Goal: Information Seeking & Learning: Compare options

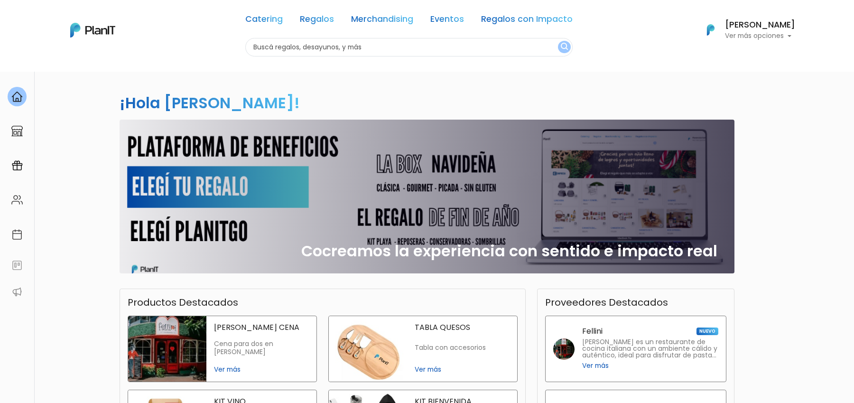
click at [518, 22] on link "Regalos con Impacto" at bounding box center [527, 20] width 92 height 11
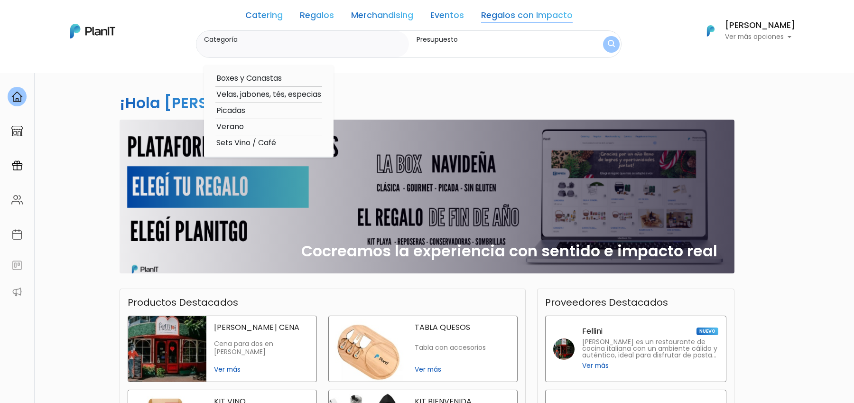
click at [250, 80] on option "Boxes y Canastas" at bounding box center [268, 79] width 107 height 12
type input "Boxes y Canastas"
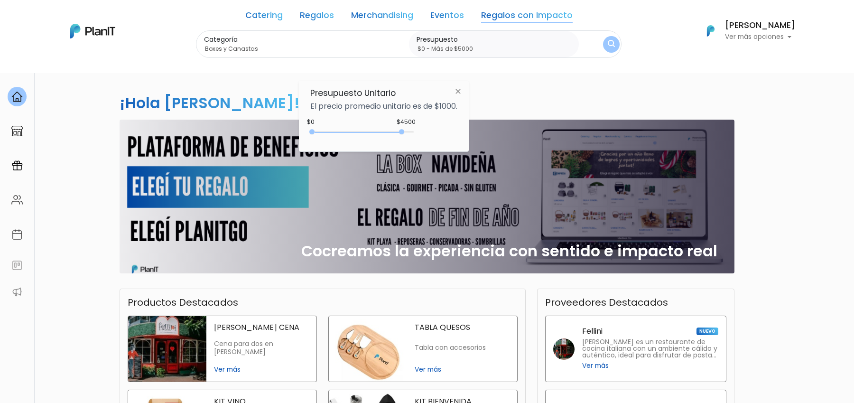
drag, startPoint x: 332, startPoint y: 131, endPoint x: 448, endPoint y: 131, distance: 116.7
click at [448, 131] on div "$4500 $0 0 : 4500 0 4500 0,5000" at bounding box center [383, 133] width 147 height 19
type input "$0 - Más de $5000"
click at [607, 50] on button "submit" at bounding box center [611, 44] width 24 height 24
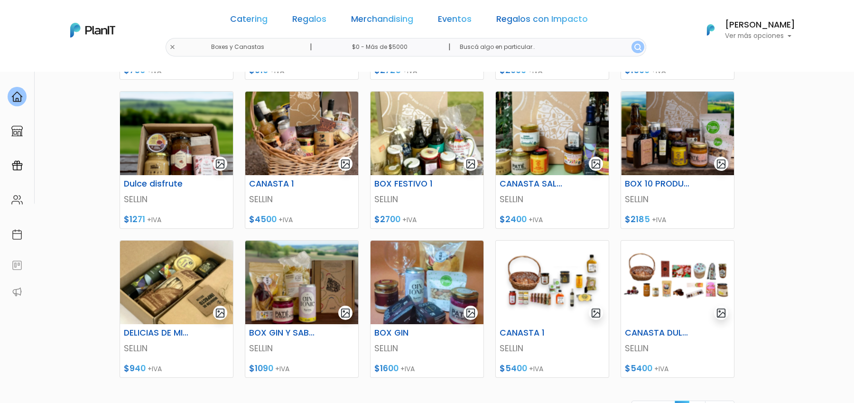
scroll to position [274, 0]
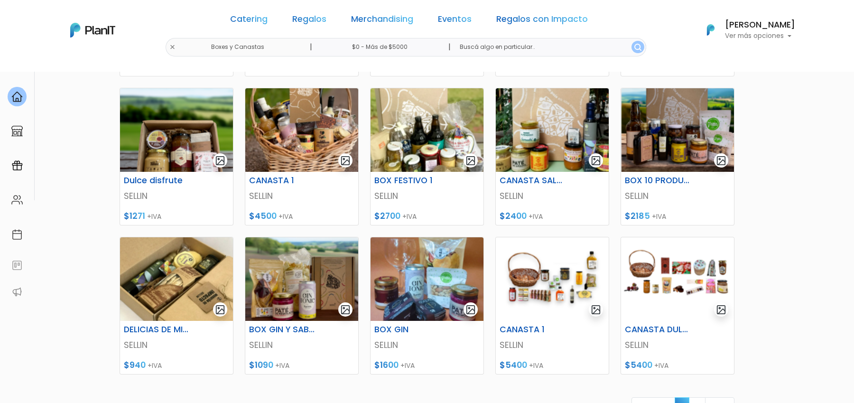
click at [623, 116] on img at bounding box center [677, 129] width 113 height 83
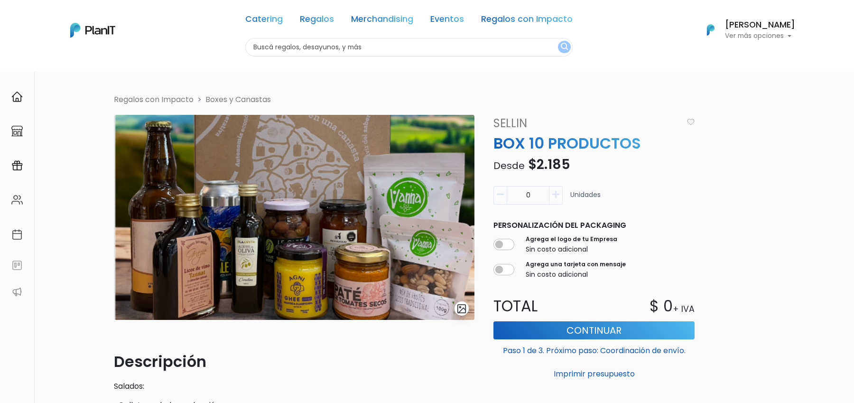
click at [464, 308] on img "submit" at bounding box center [461, 308] width 11 height 11
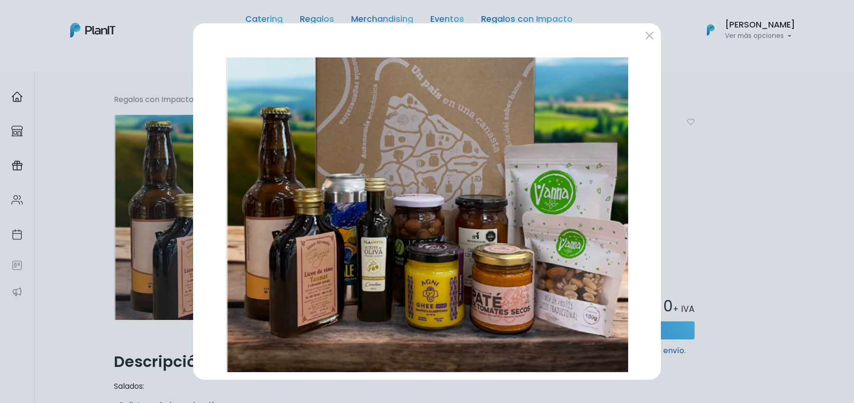
click at [705, 222] on div "Previous Next" at bounding box center [427, 201] width 854 height 403
click at [706, 222] on div "Previous Next" at bounding box center [427, 201] width 854 height 403
click at [646, 34] on button "submit" at bounding box center [649, 35] width 15 height 15
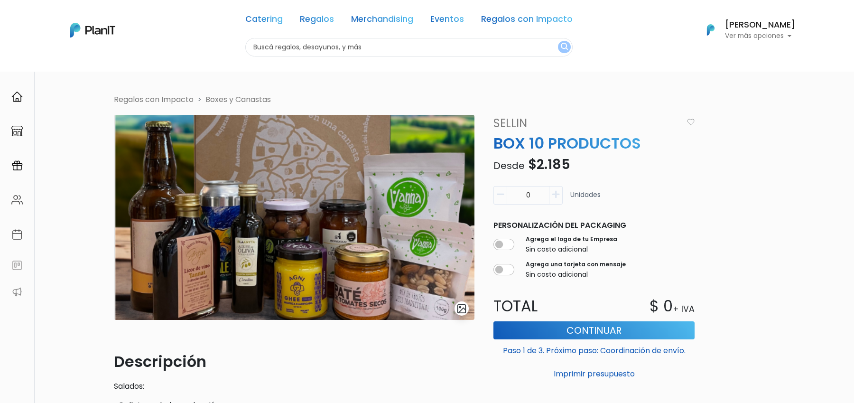
click at [517, 126] on link "SELLIN" at bounding box center [585, 123] width 195 height 17
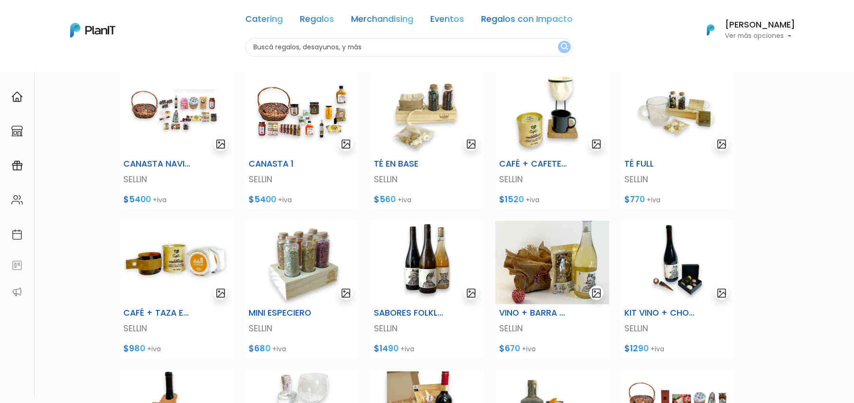
scroll to position [79, 0]
click at [309, 126] on img at bounding box center [302, 112] width 114 height 83
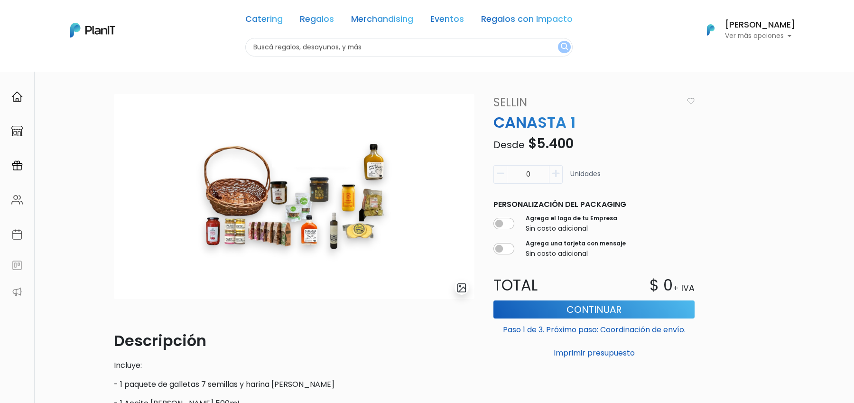
click at [463, 291] on img "submit" at bounding box center [461, 287] width 11 height 11
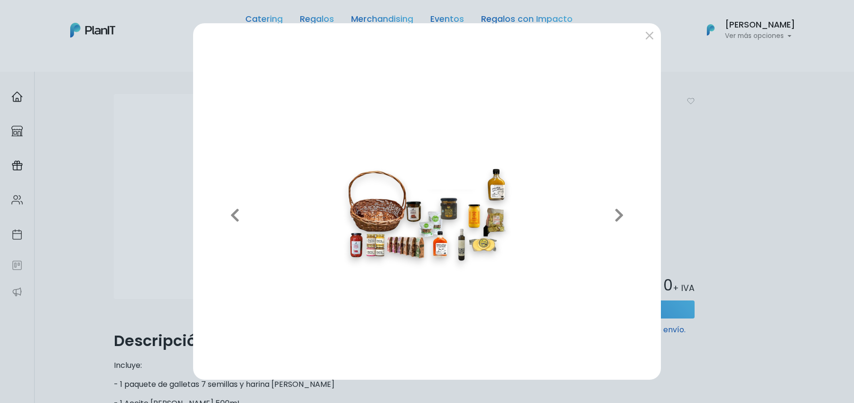
click at [382, 270] on img at bounding box center [427, 214] width 453 height 314
click at [58, 241] on div "Previous Next" at bounding box center [427, 201] width 854 height 403
click at [651, 43] on div at bounding box center [427, 36] width 468 height 27
click at [655, 38] on button "submit" at bounding box center [649, 35] width 15 height 15
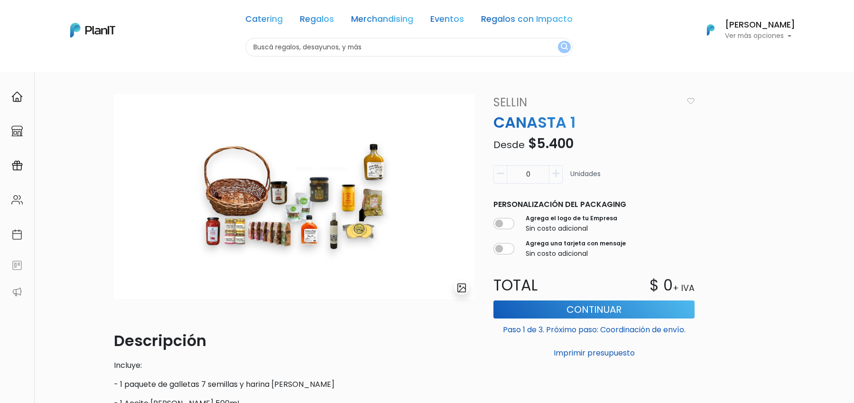
click at [189, 146] on img at bounding box center [294, 196] width 361 height 205
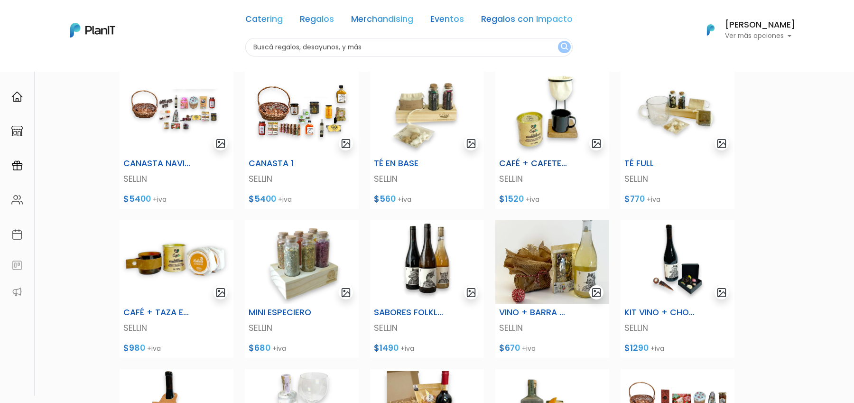
click at [556, 126] on img at bounding box center [552, 112] width 114 height 83
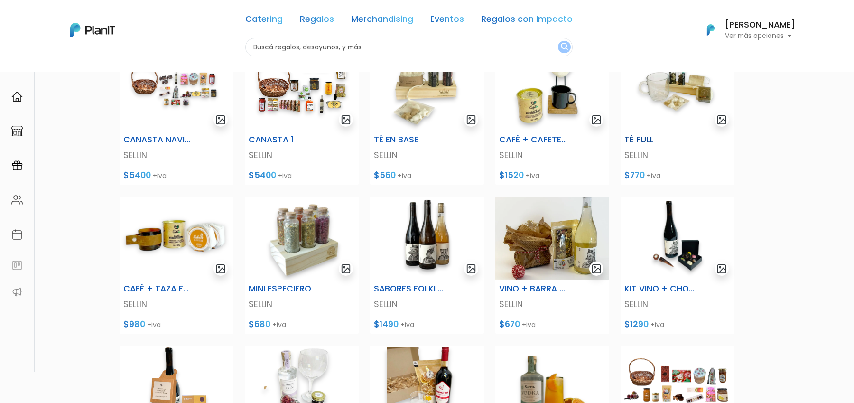
scroll to position [100, 0]
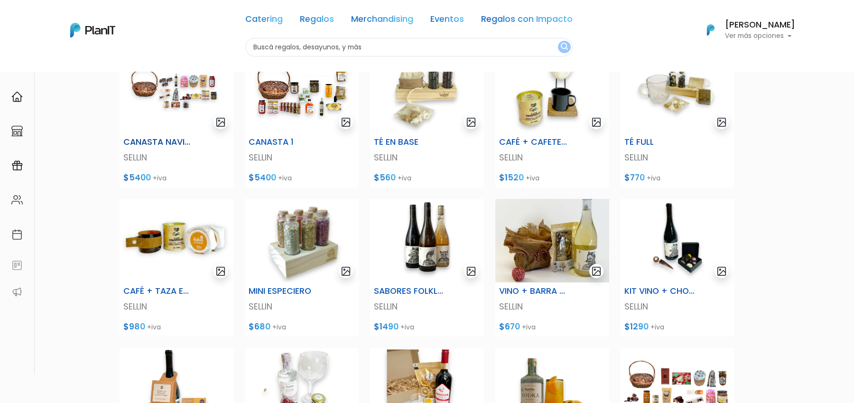
click at [186, 84] on img at bounding box center [177, 91] width 114 height 83
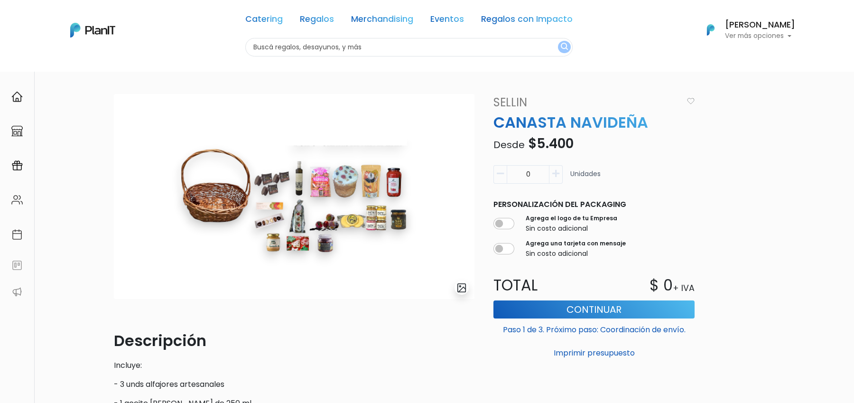
click at [461, 291] on img "submit" at bounding box center [461, 287] width 11 height 11
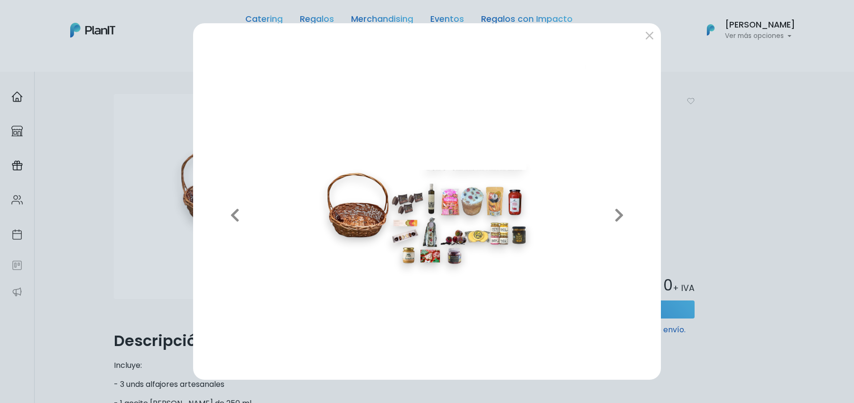
click at [133, 195] on div "Previous Next" at bounding box center [427, 201] width 854 height 403
click at [210, 193] on button "Previous" at bounding box center [235, 214] width 68 height 314
click at [651, 36] on button "submit" at bounding box center [649, 35] width 15 height 15
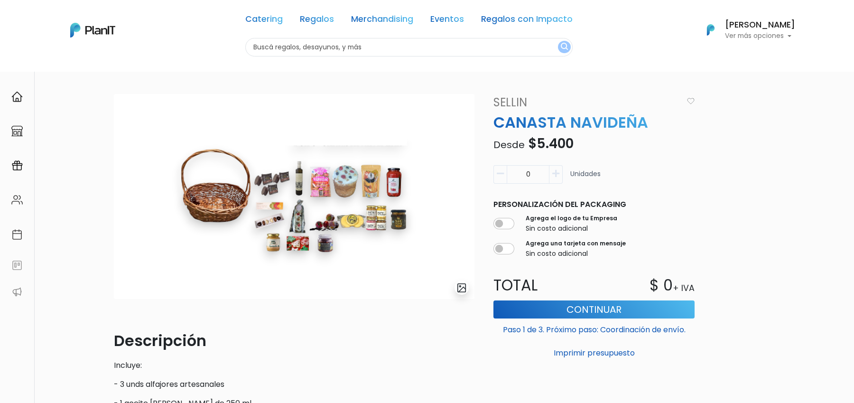
click at [518, 99] on link "SELLIN" at bounding box center [585, 102] width 195 height 17
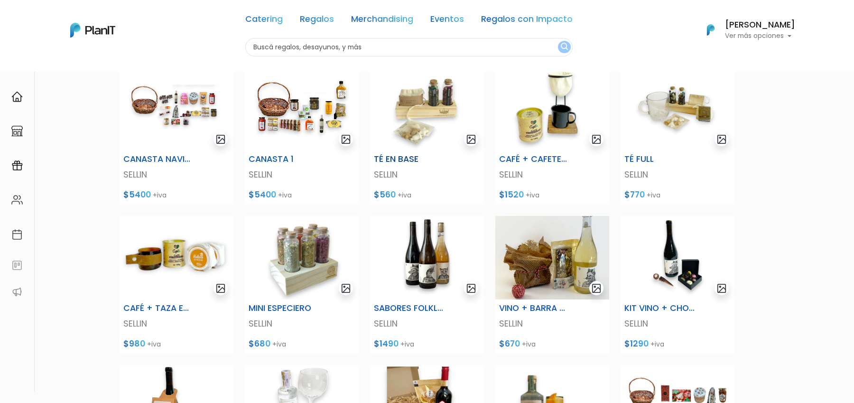
scroll to position [84, 0]
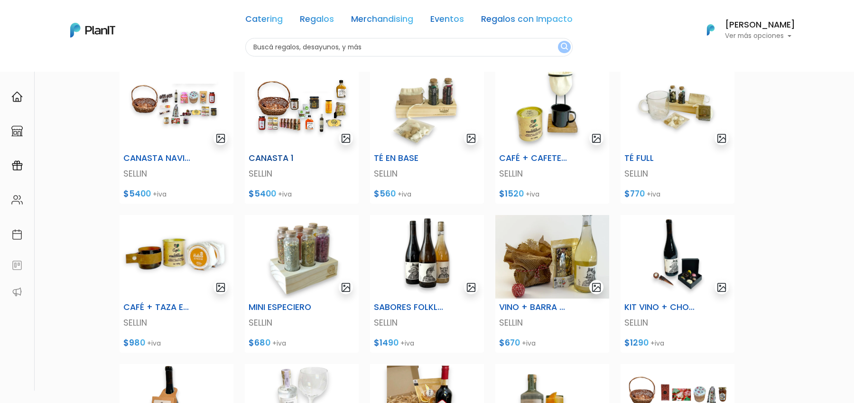
click at [305, 114] on img at bounding box center [302, 107] width 114 height 83
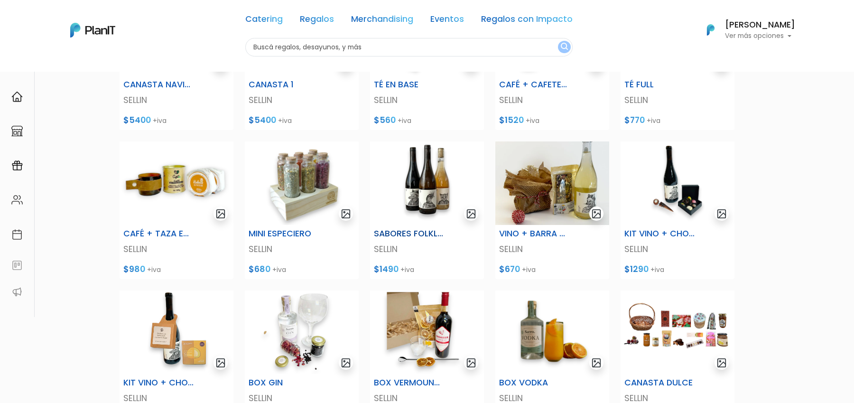
scroll to position [157, 0]
click at [649, 183] on img at bounding box center [678, 183] width 114 height 83
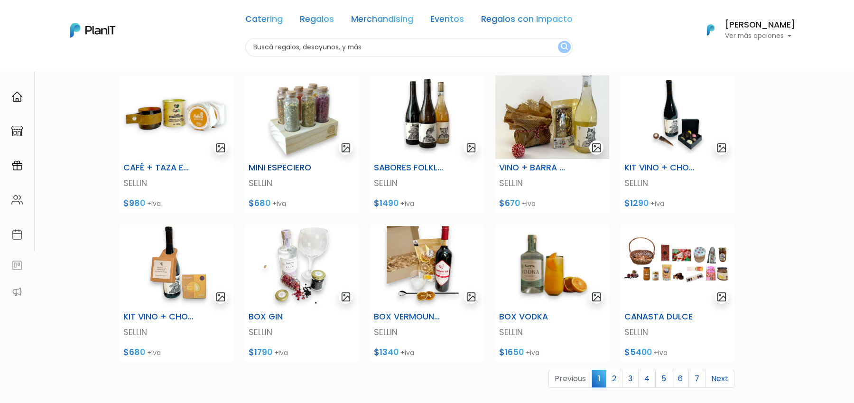
scroll to position [224, 0]
click at [176, 264] on img at bounding box center [177, 265] width 114 height 83
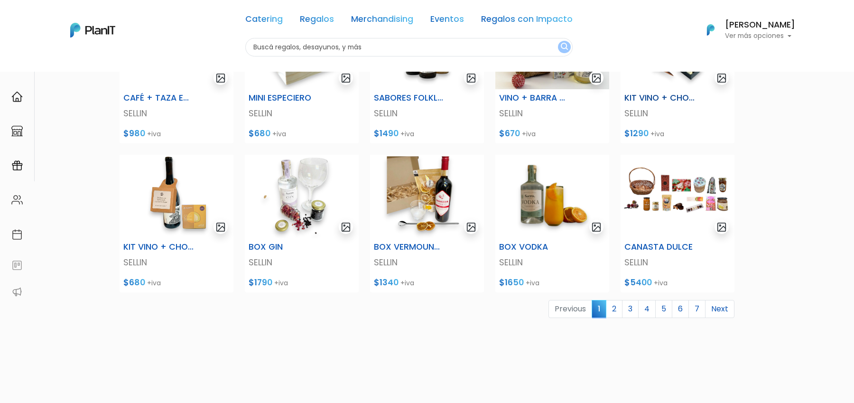
scroll to position [371, 0]
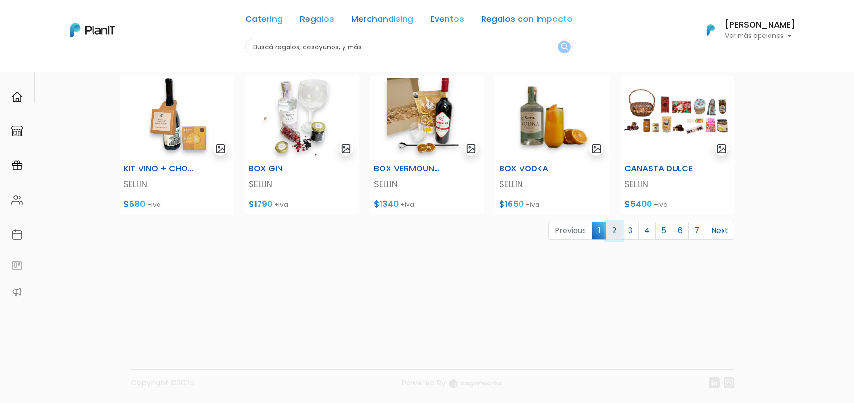
click at [617, 232] on link "2" at bounding box center [614, 231] width 17 height 18
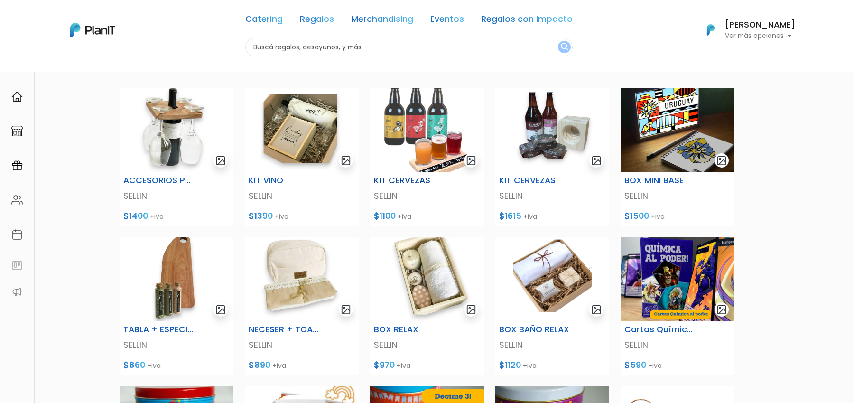
scroll to position [60, 0]
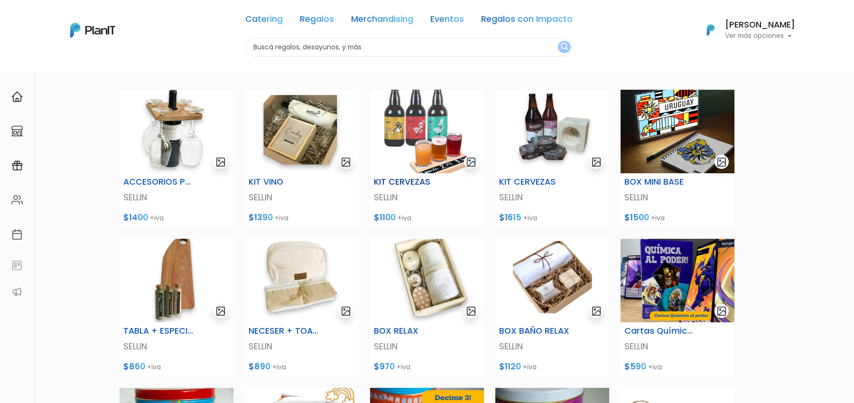
click at [439, 133] on img at bounding box center [427, 131] width 114 height 83
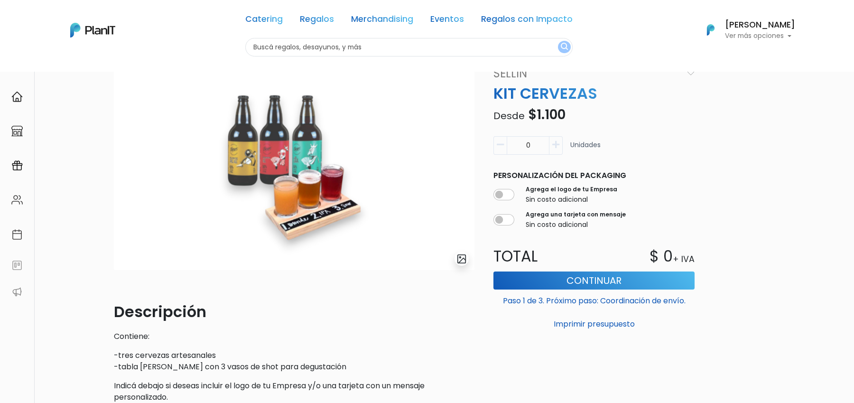
scroll to position [28, 0]
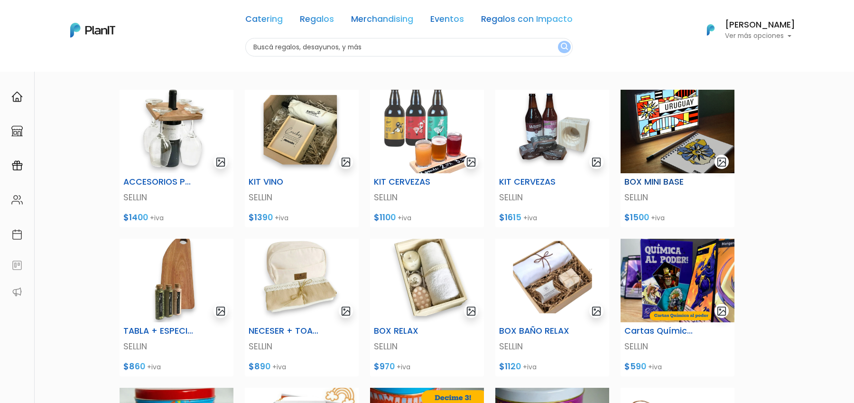
click at [671, 148] on img at bounding box center [678, 131] width 114 height 83
click at [315, 140] on img at bounding box center [302, 131] width 114 height 83
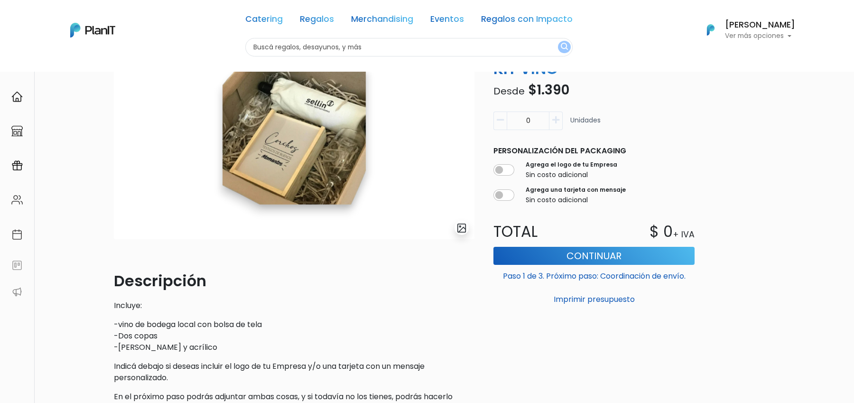
scroll to position [61, 0]
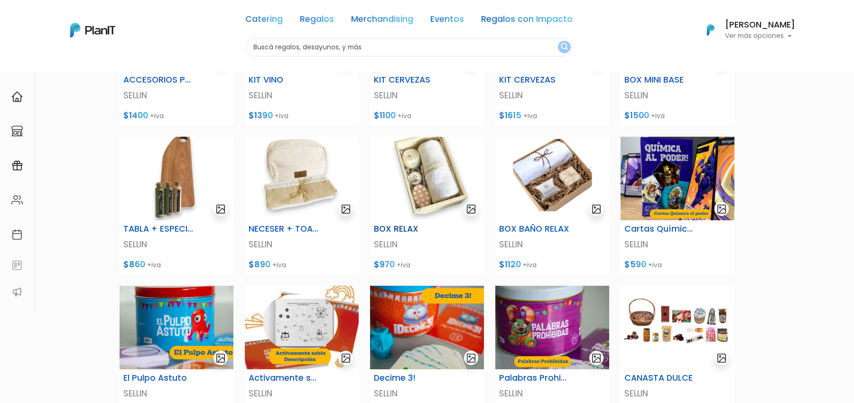
scroll to position [371, 0]
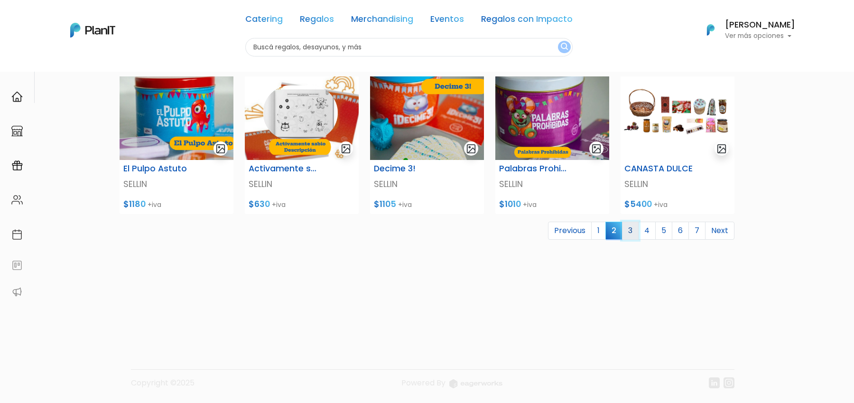
click at [630, 233] on link "3" at bounding box center [630, 231] width 17 height 18
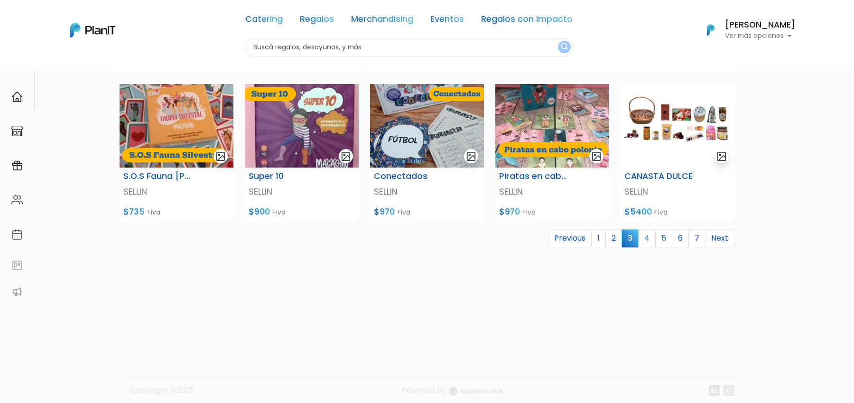
scroll to position [365, 0]
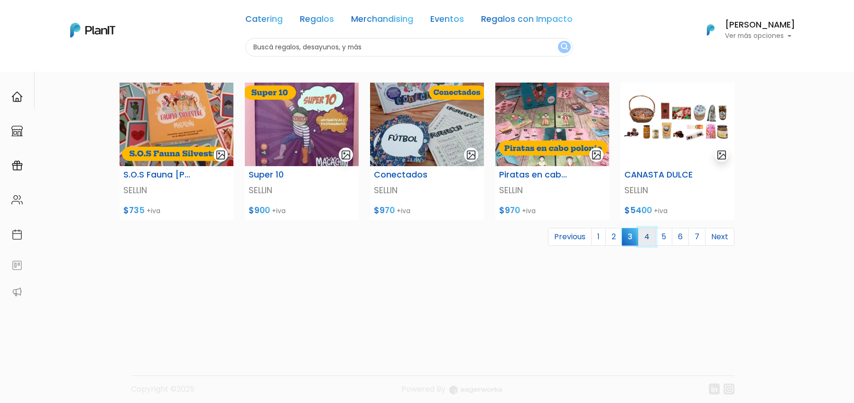
click at [647, 238] on link "4" at bounding box center [647, 237] width 18 height 18
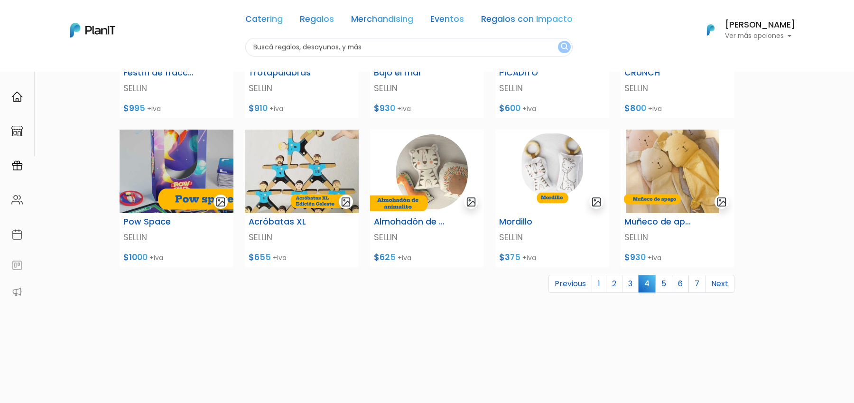
scroll to position [319, 0]
click at [671, 285] on link "5" at bounding box center [663, 283] width 17 height 18
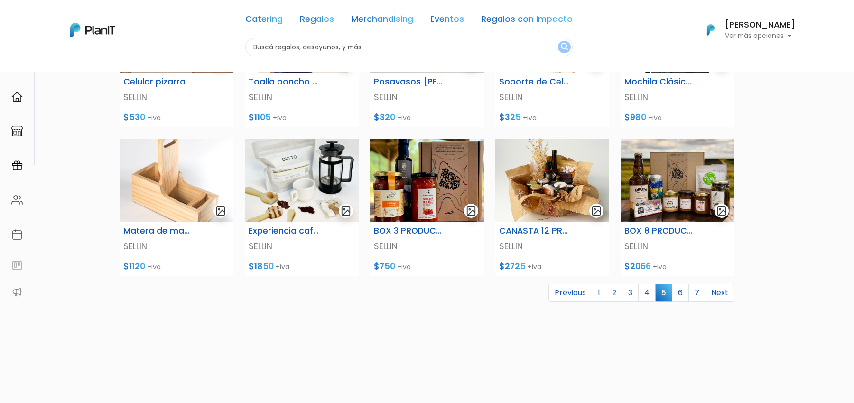
scroll to position [311, 0]
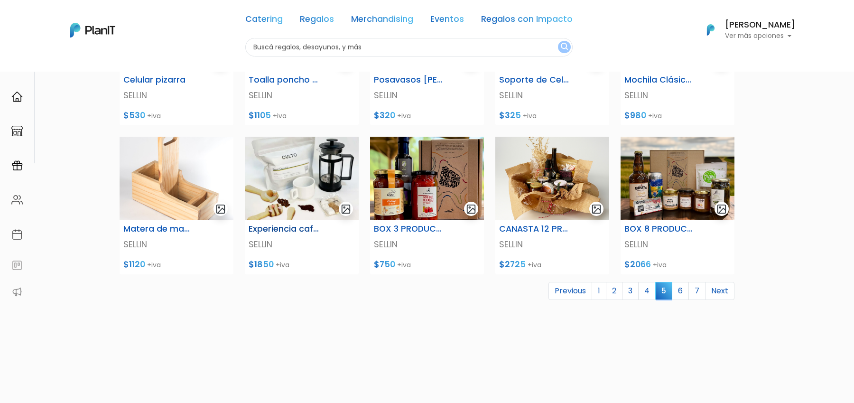
click at [310, 164] on img at bounding box center [302, 178] width 114 height 83
